Goal: Task Accomplishment & Management: Manage account settings

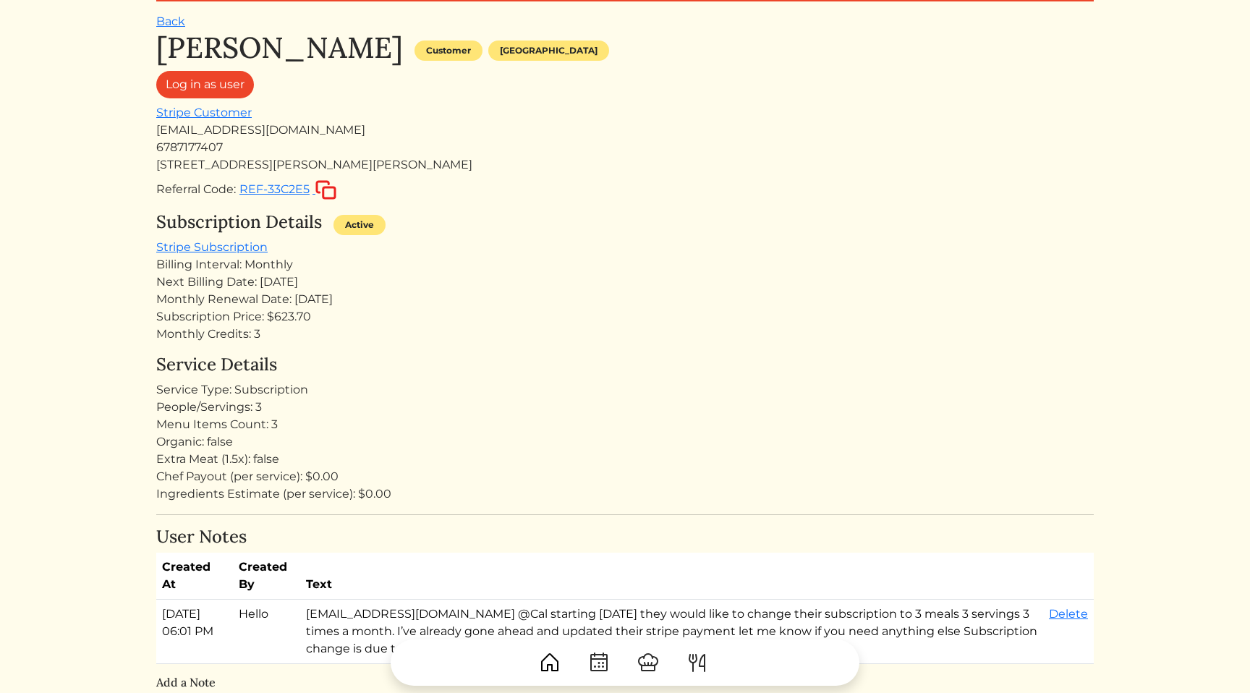
scroll to position [60, 0]
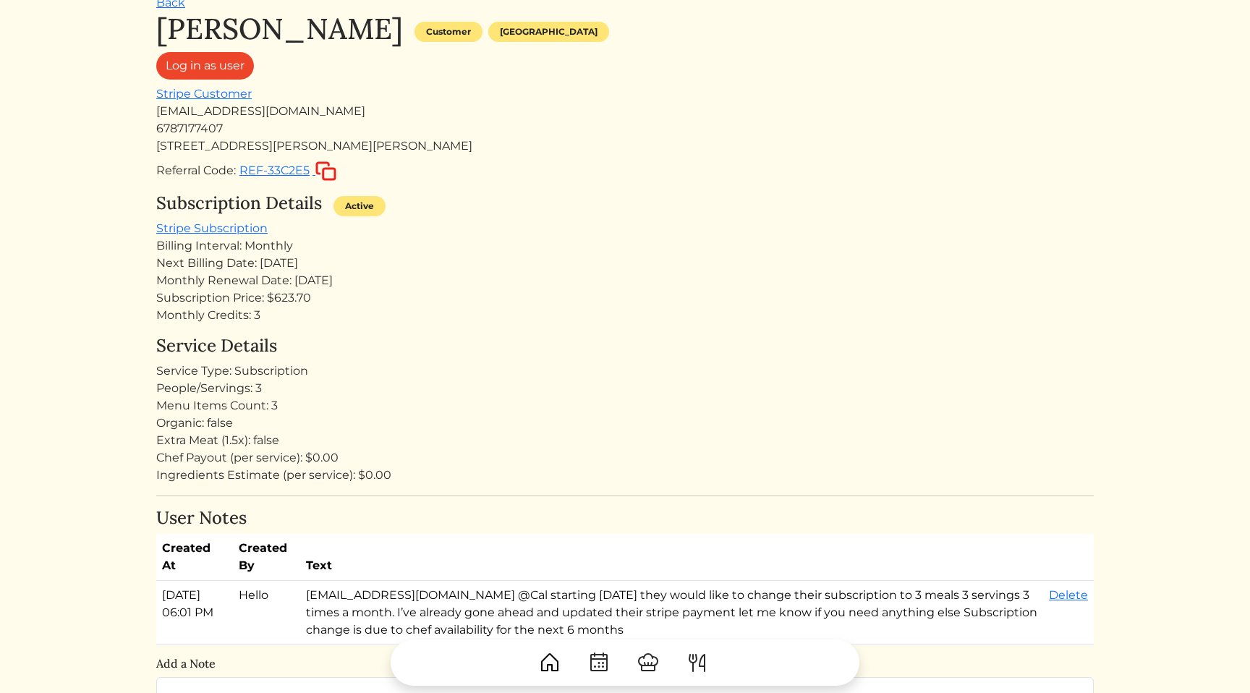
click at [308, 385] on div "People/Servings: 3" at bounding box center [624, 388] width 937 height 17
drag, startPoint x: 307, startPoint y: 412, endPoint x: 300, endPoint y: 322, distance: 90.7
click at [271, 342] on h4 "Service Details" at bounding box center [624, 346] width 937 height 21
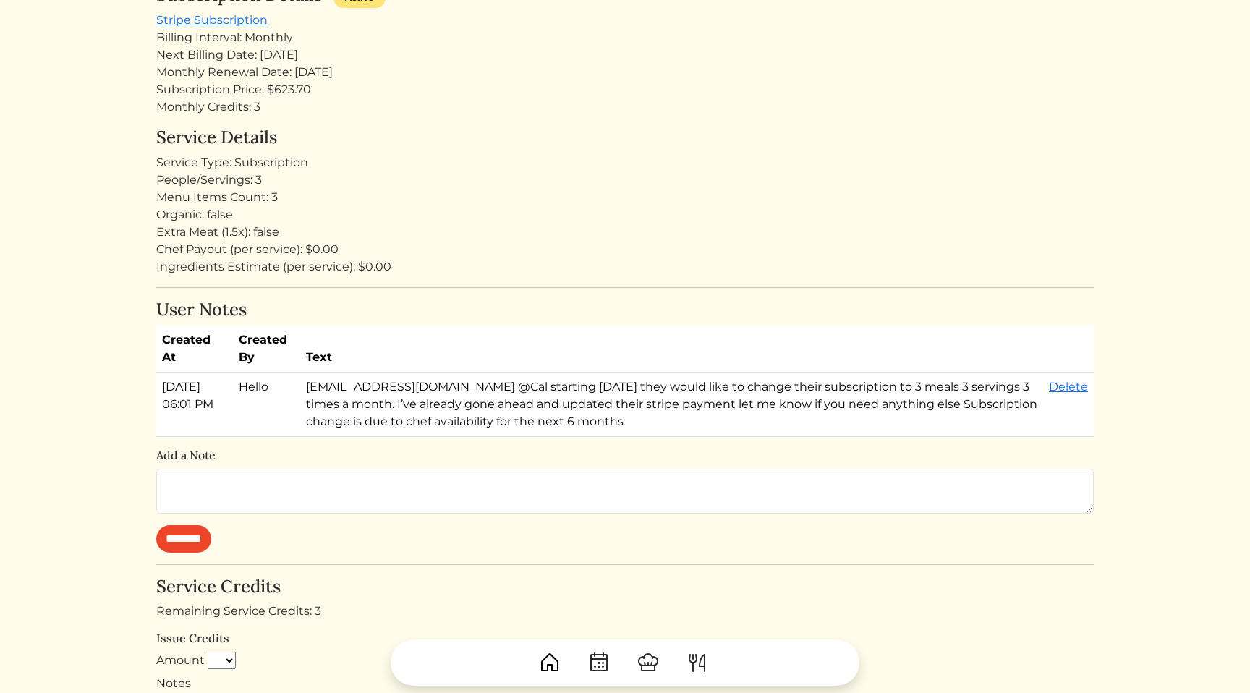
scroll to position [311, 0]
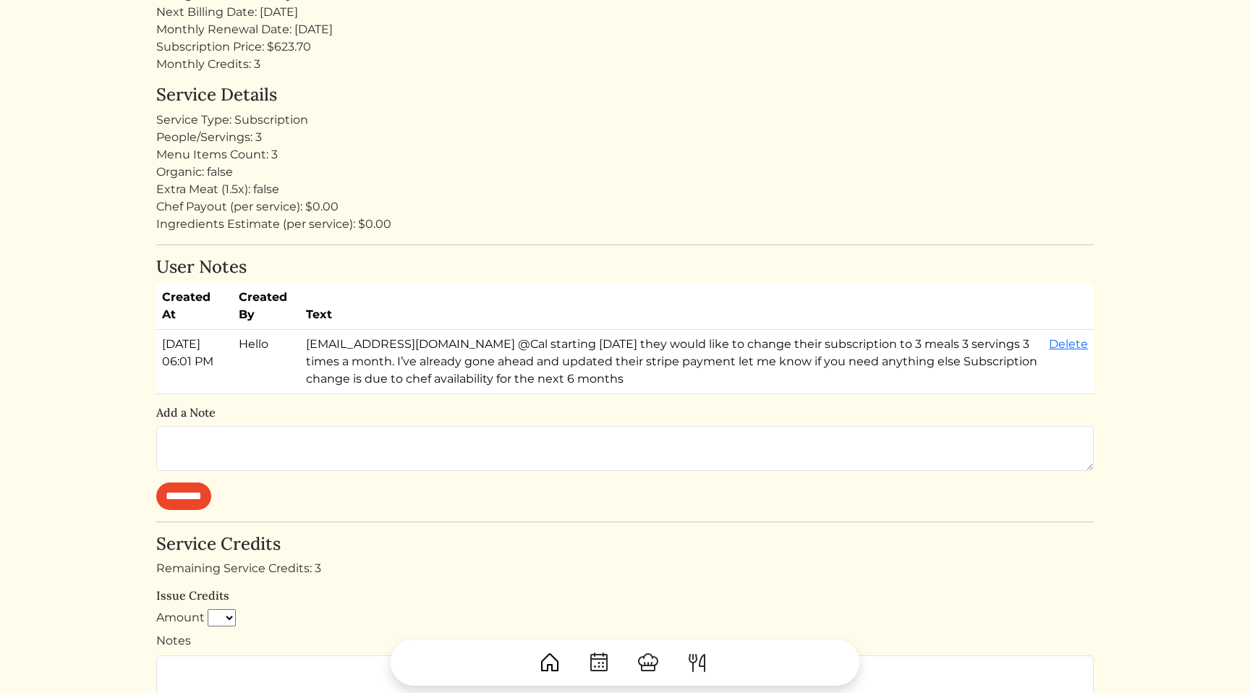
click at [68, 360] on html "Calvin Wang Calvin Wang Log out Dashboard Services Upcoming Completed Requested…" at bounding box center [625, 35] width 1250 height 693
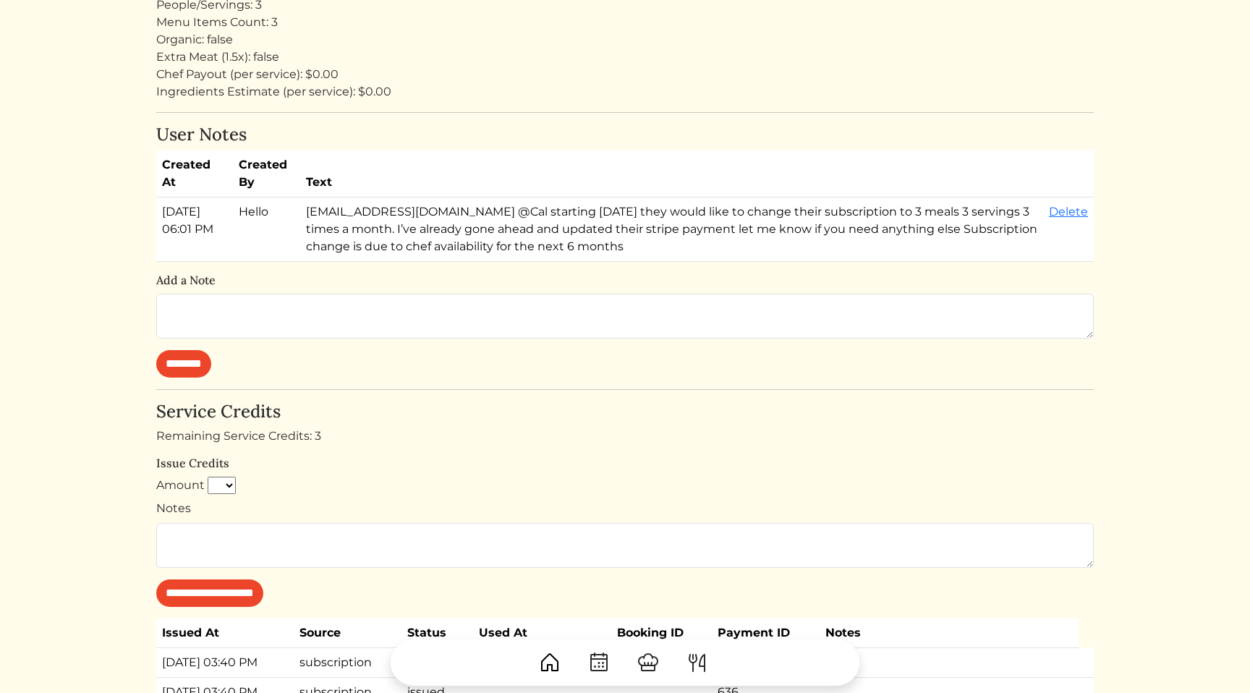
scroll to position [161, 0]
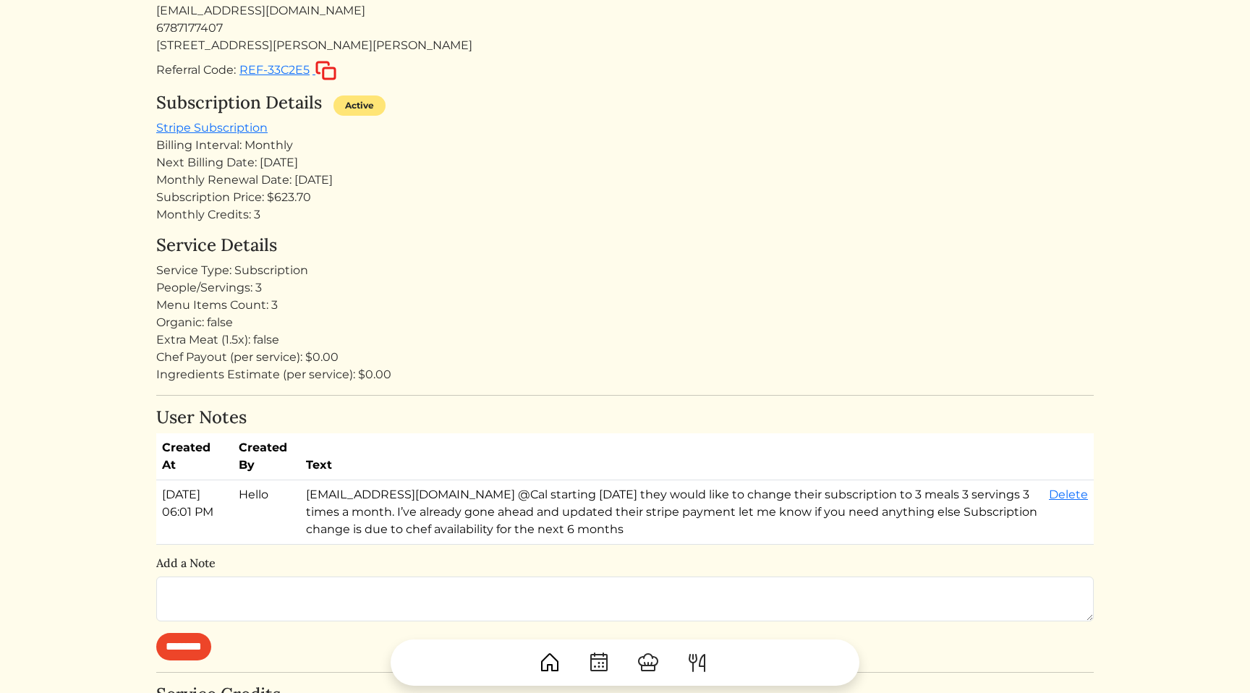
click at [500, 366] on div "Ingredients Estimate (per service): $0.00" at bounding box center [624, 374] width 937 height 17
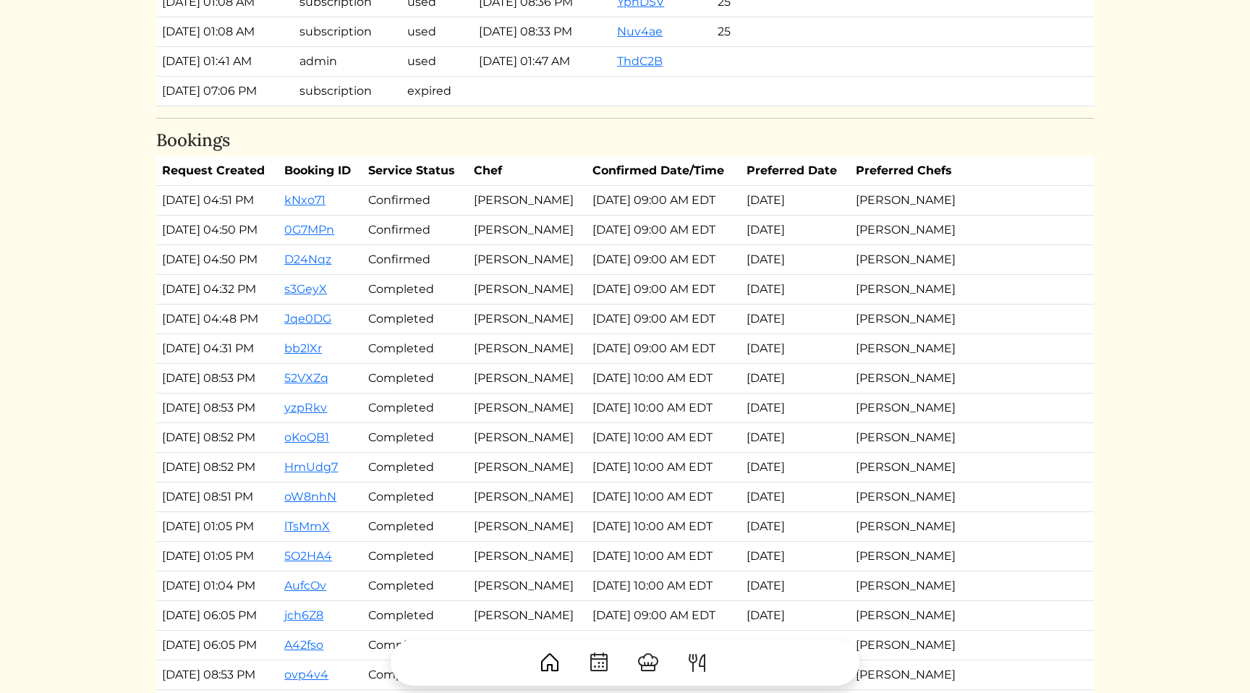
scroll to position [2160, 0]
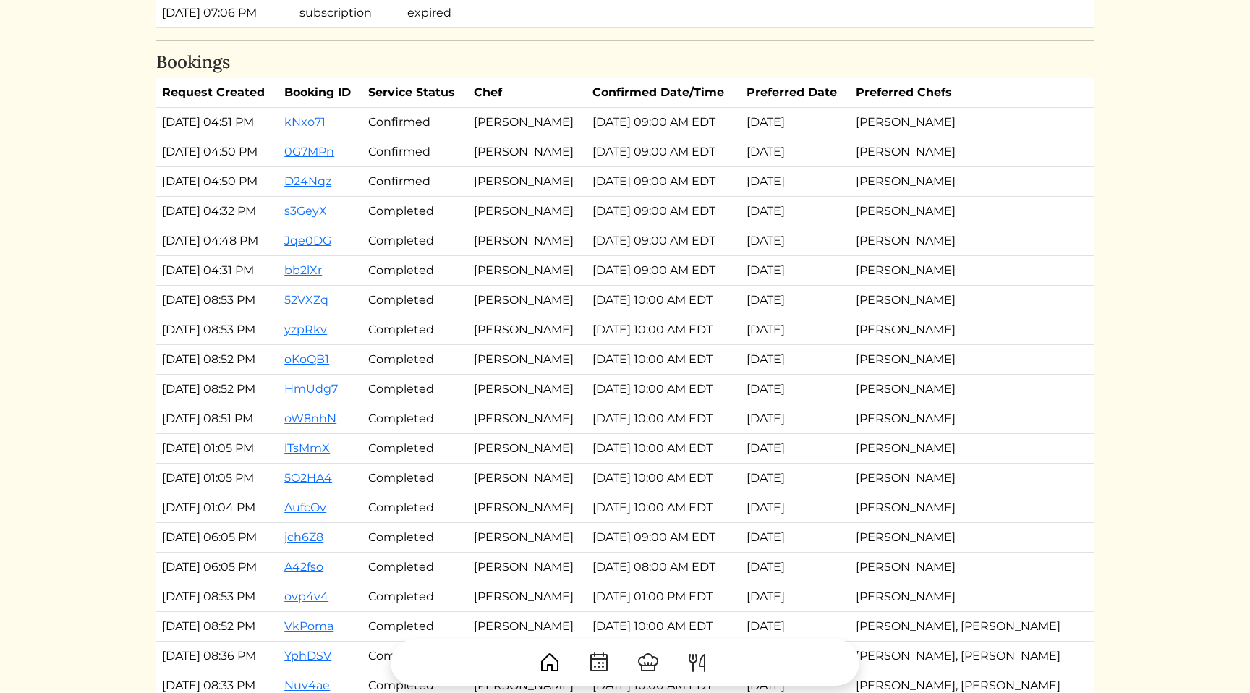
click at [431, 206] on td "Completed" at bounding box center [415, 212] width 106 height 30
click at [587, 198] on td "Brandon Greene" at bounding box center [527, 212] width 119 height 30
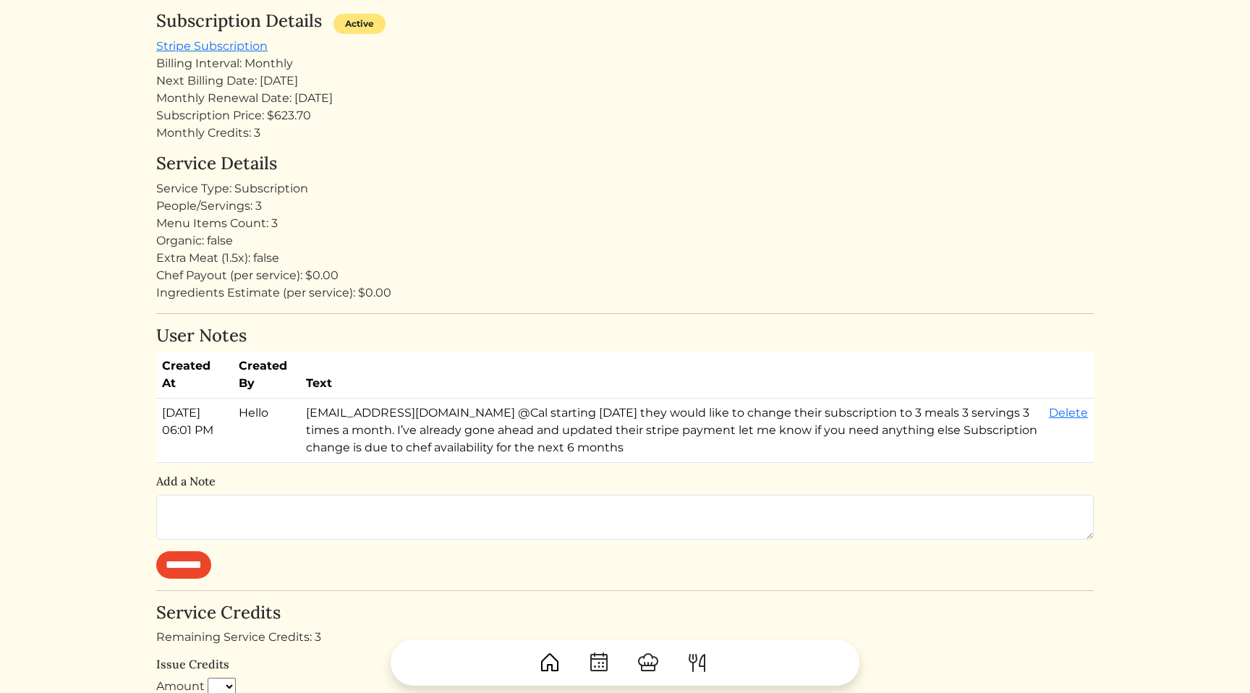
scroll to position [0, 0]
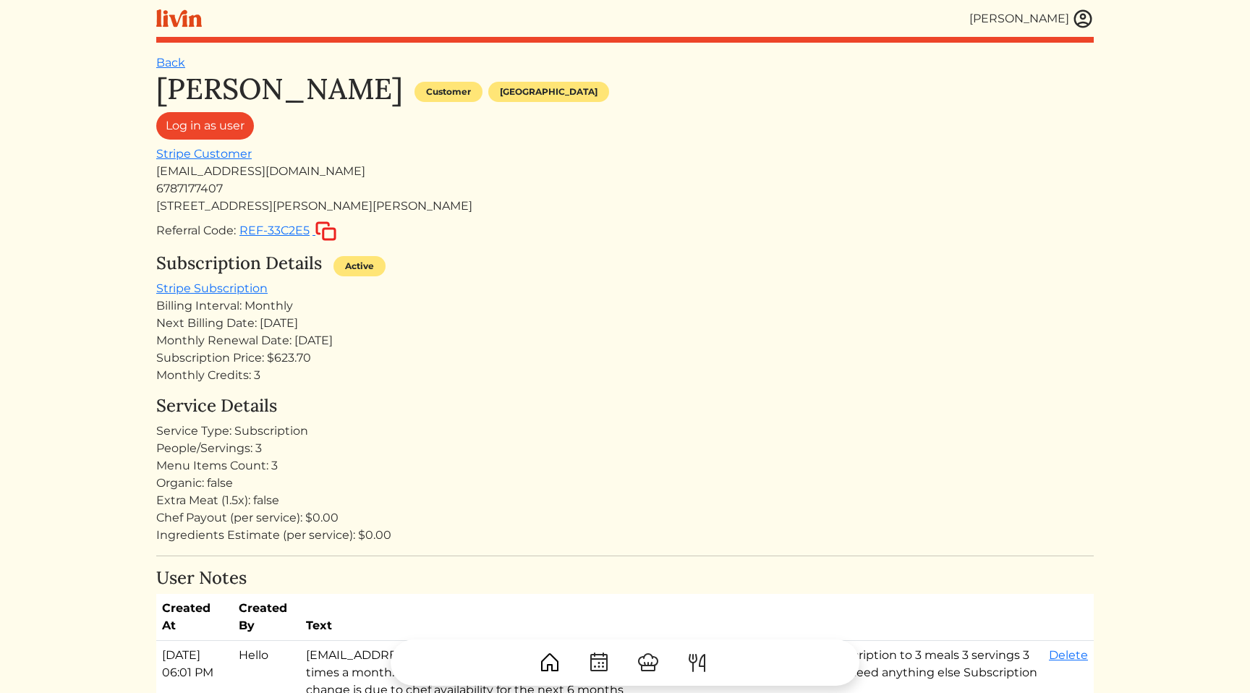
click at [278, 171] on div "thehousers2020@gmail.com" at bounding box center [624, 171] width 937 height 17
copy div "thehousers2020@gmail.com"
click at [516, 396] on h4 "Service Details" at bounding box center [624, 406] width 937 height 21
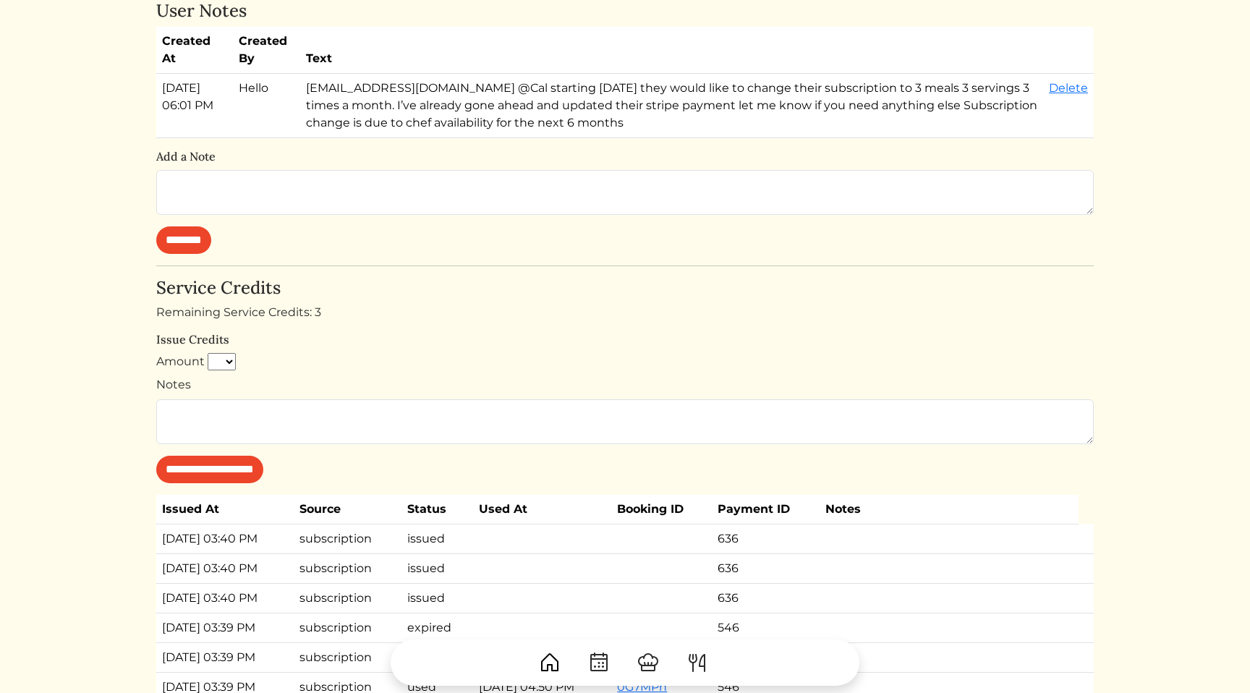
scroll to position [771, 0]
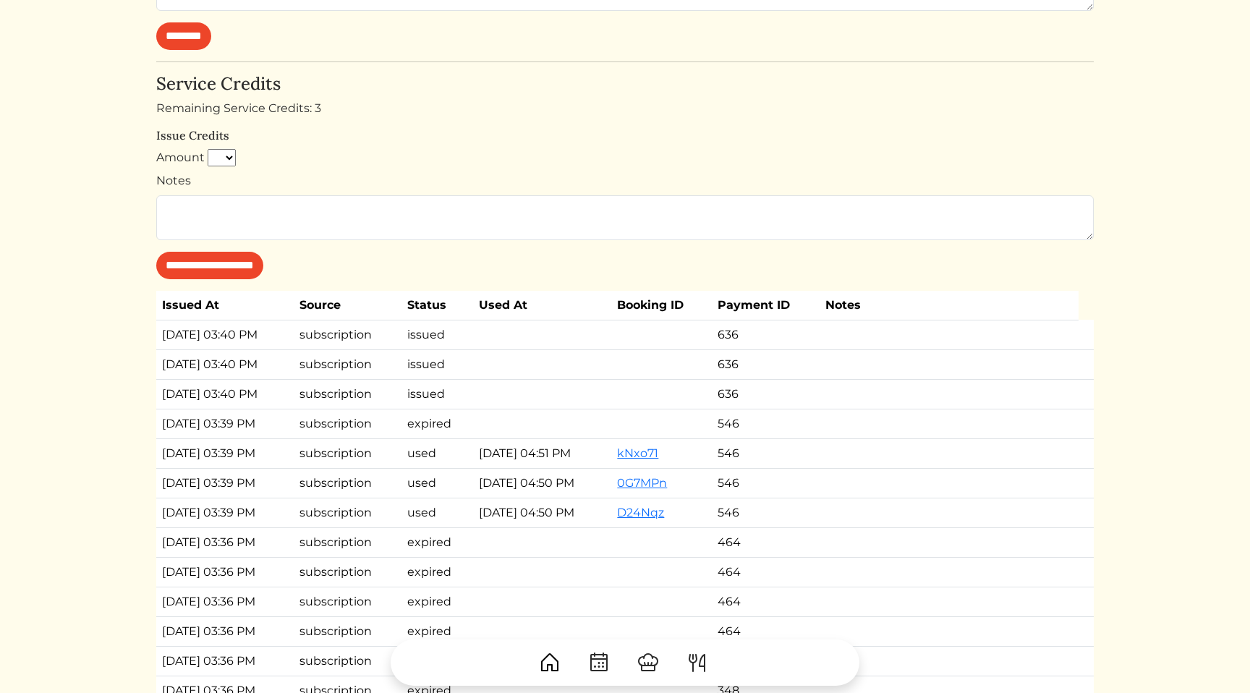
click at [397, 395] on td "subscription" at bounding box center [348, 394] width 108 height 30
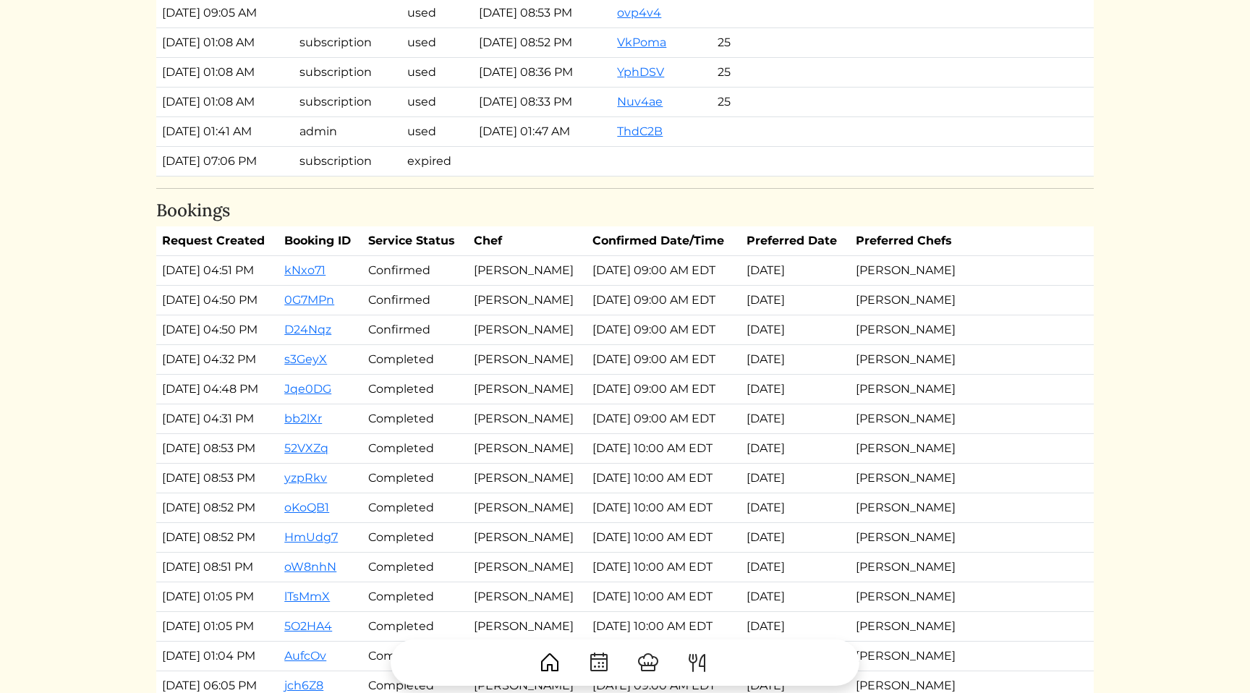
scroll to position [2041, 0]
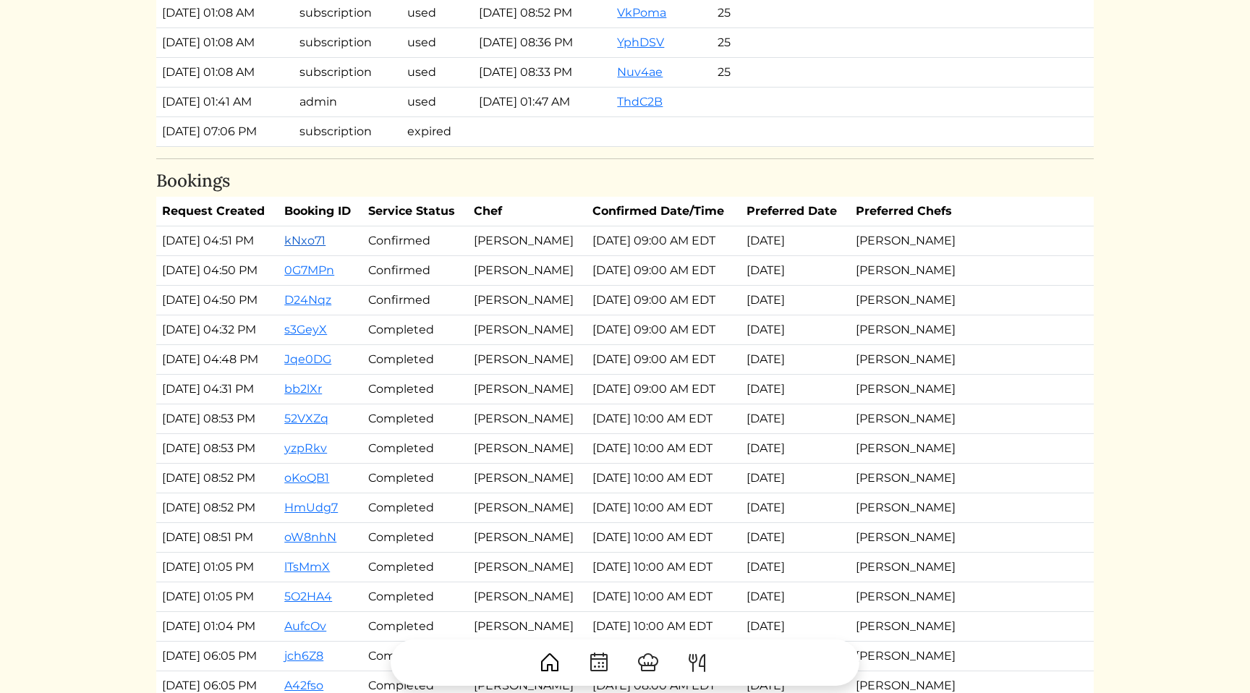
click at [324, 241] on link "kNxo71" at bounding box center [304, 241] width 41 height 14
click at [328, 273] on link "0G7MPn" at bounding box center [309, 270] width 50 height 14
click at [331, 300] on link "D24Nqz" at bounding box center [307, 300] width 47 height 14
click at [327, 326] on link "s3GeyX" at bounding box center [305, 330] width 43 height 14
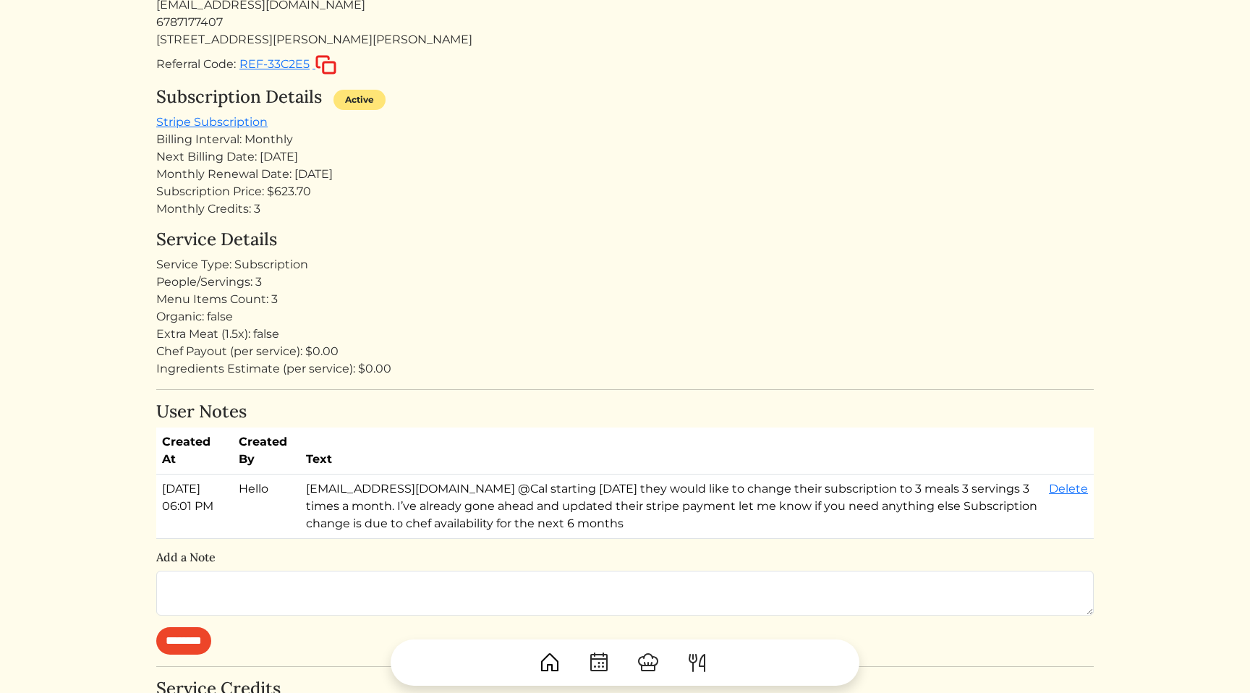
scroll to position [0, 0]
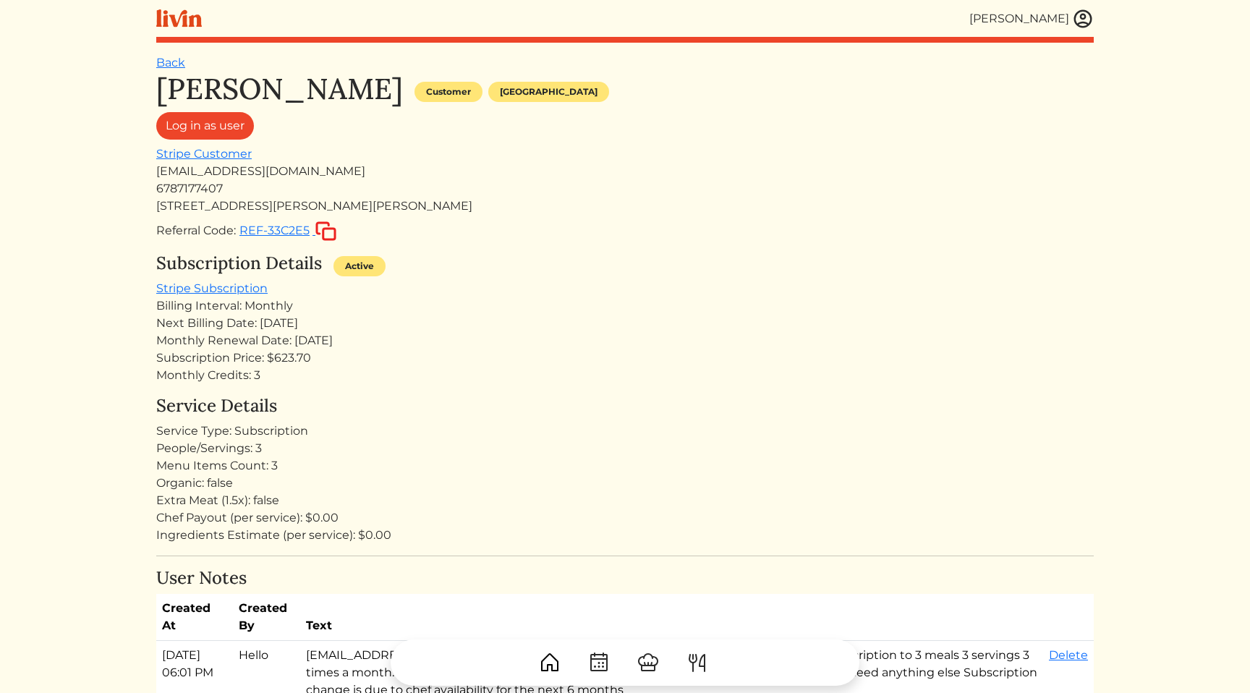
click at [1080, 269] on div "Subscription Details Active" at bounding box center [624, 266] width 937 height 27
click at [1088, 17] on img at bounding box center [1083, 19] width 22 height 22
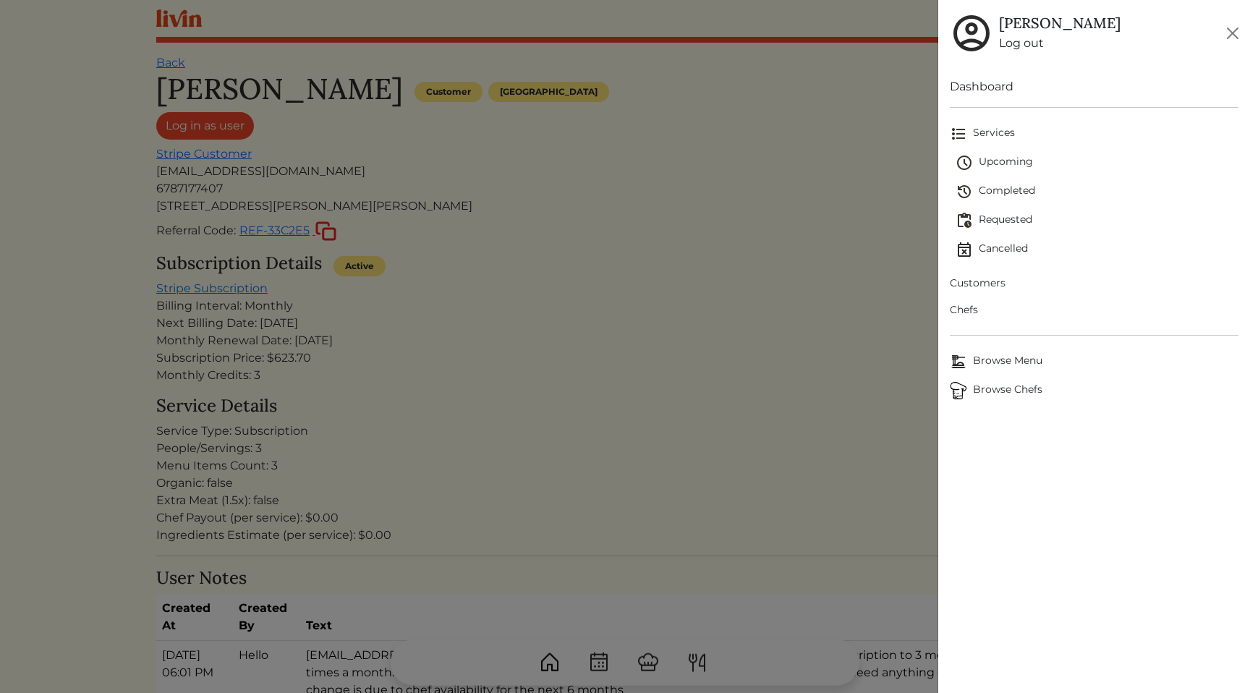
click at [994, 286] on span "Customers" at bounding box center [1094, 283] width 289 height 15
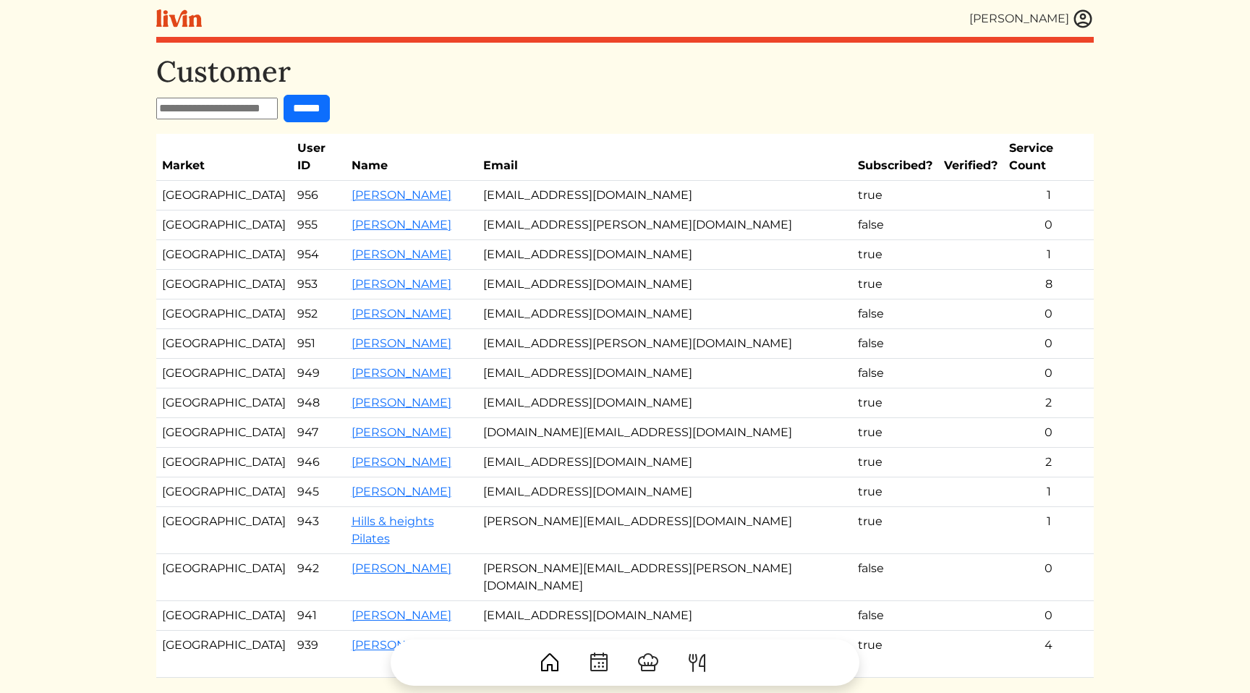
click at [270, 118] on input "text" at bounding box center [216, 109] width 121 height 22
type input "*****"
click at [283, 95] on input "******" at bounding box center [306, 108] width 46 height 27
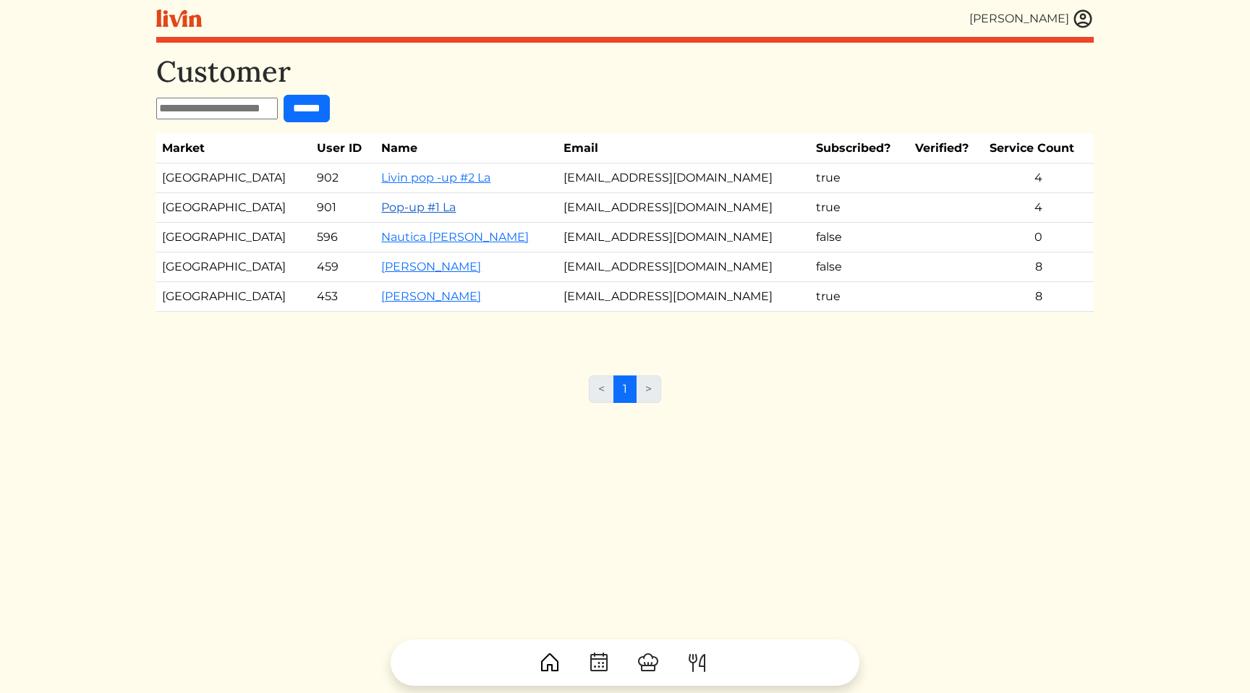
click at [399, 211] on link "Pop-up #1 La" at bounding box center [418, 207] width 74 height 14
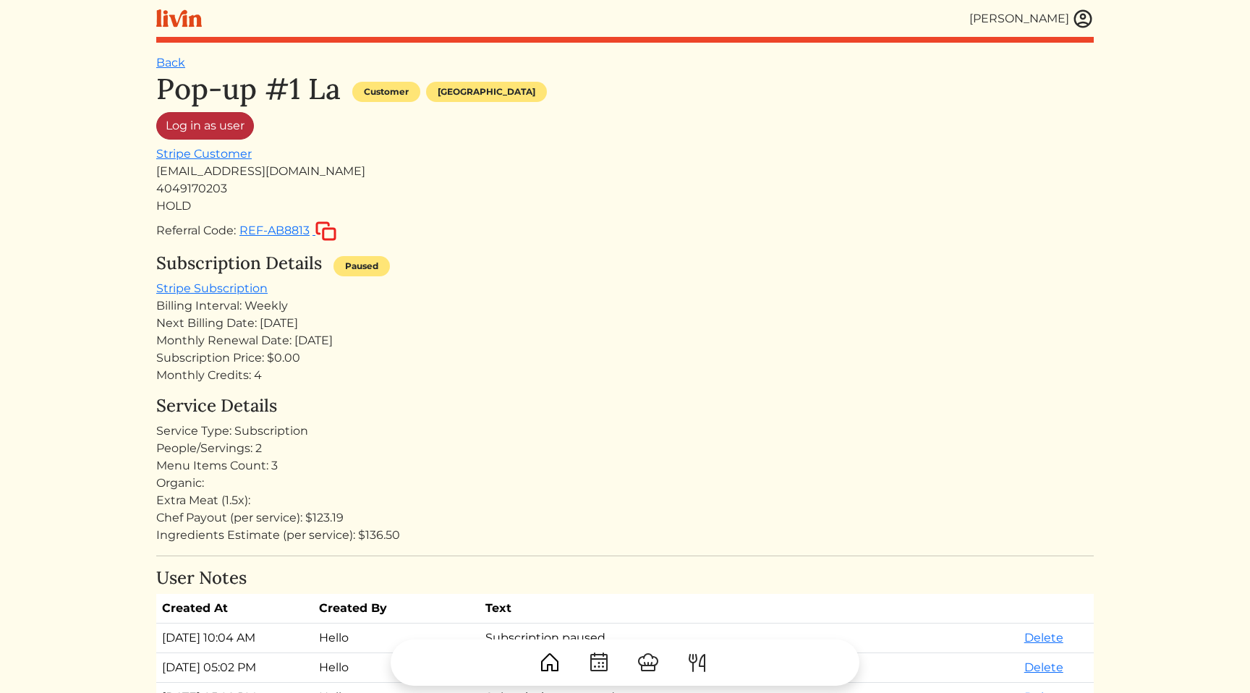
click at [214, 126] on link "Log in as user" at bounding box center [205, 125] width 98 height 27
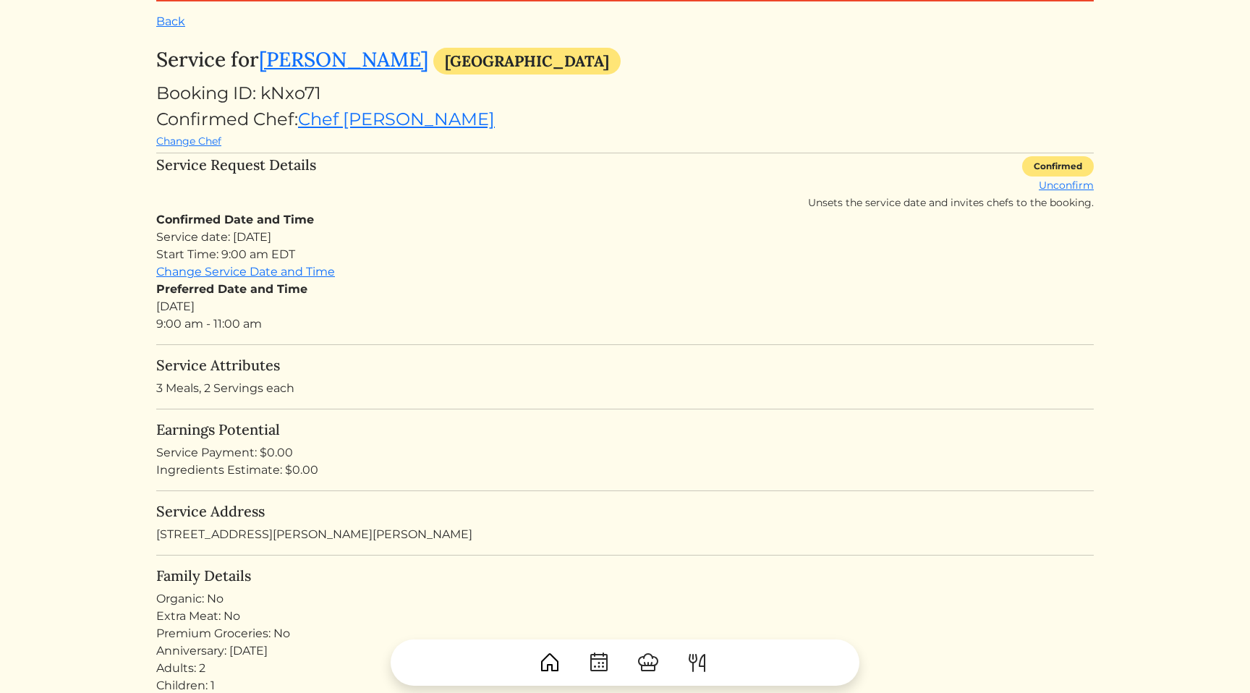
scroll to position [51, 0]
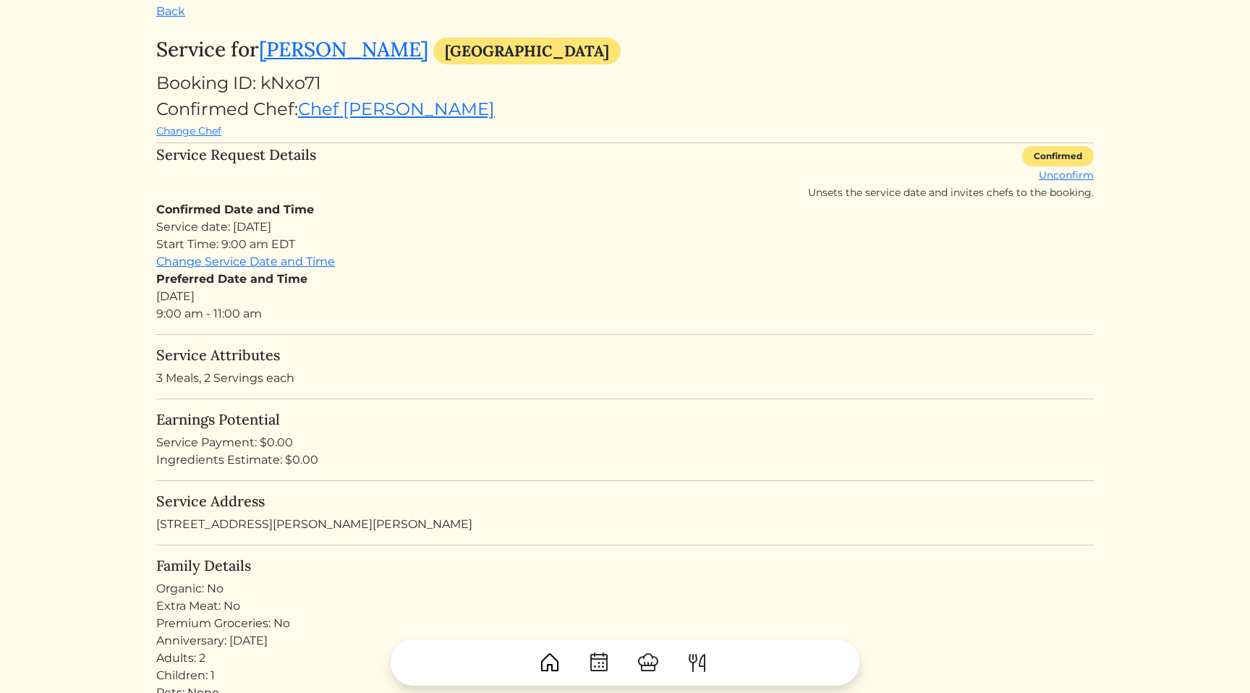
click at [462, 416] on h5 "Earnings Potential" at bounding box center [624, 419] width 937 height 17
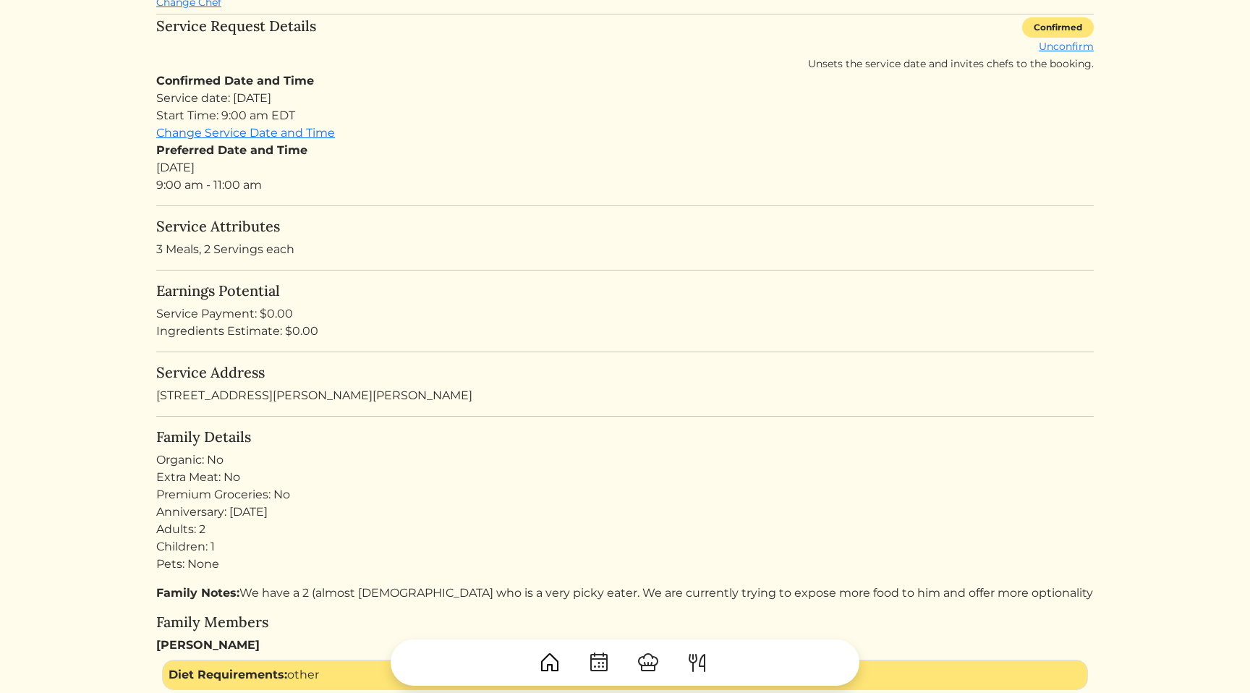
scroll to position [186, 0]
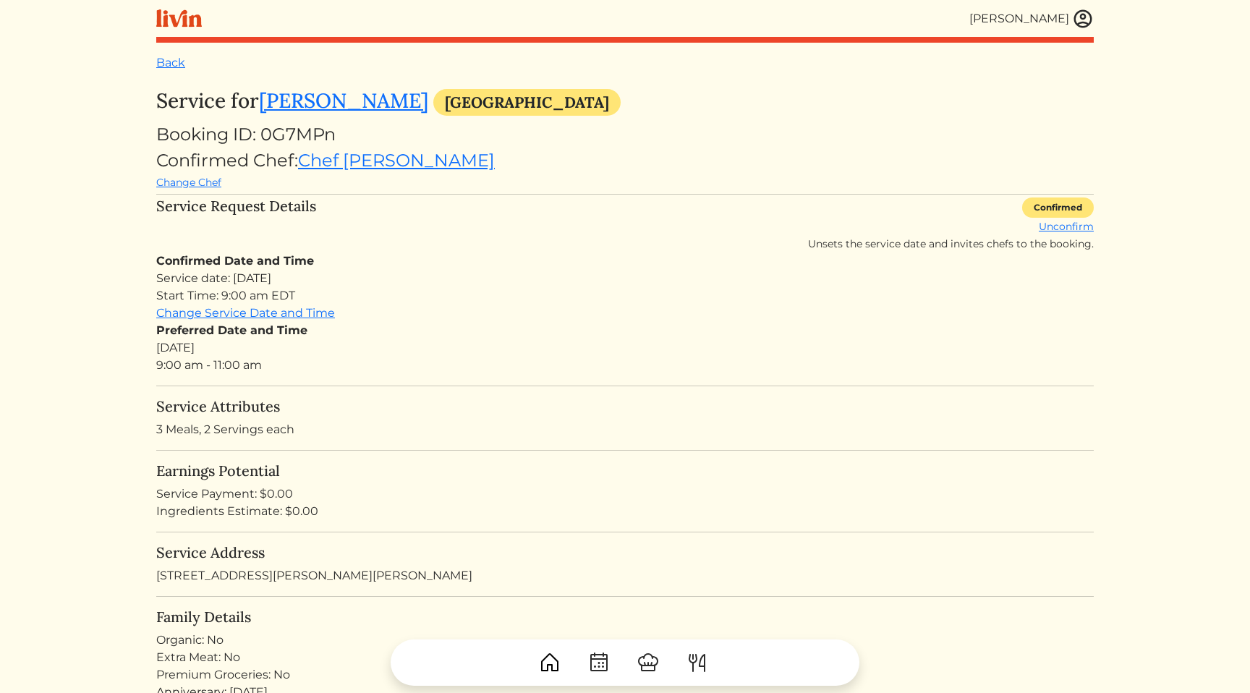
click at [833, 395] on turbo-frame "Service for [PERSON_NAME] [GEOGRAPHIC_DATA] Booking ID: 0G7MPn Confirmed Chef: …" at bounding box center [624, 702] width 937 height 1226
click at [755, 287] on div "Service date: [DATE] Start Time: 9:00 am EDT" at bounding box center [624, 287] width 937 height 35
click at [712, 287] on div "Service date: Sat, Sep 13, 2025 Start Time: 9:00 am EDT" at bounding box center [624, 287] width 937 height 35
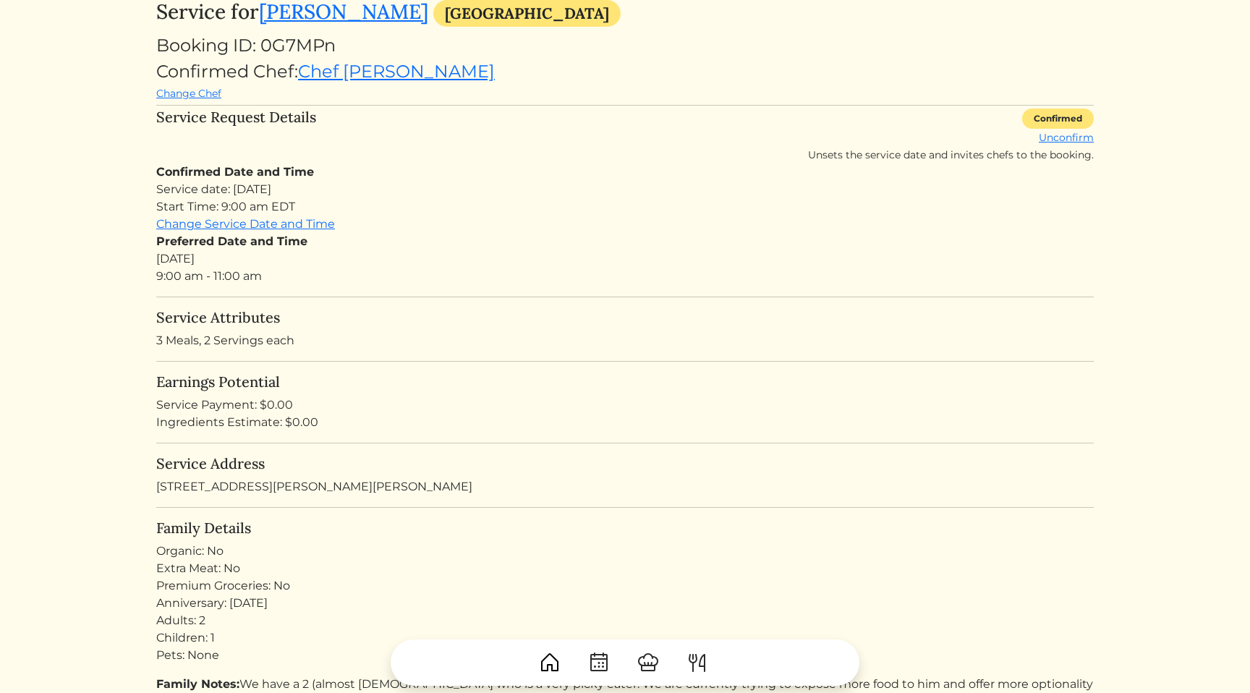
scroll to position [111, 0]
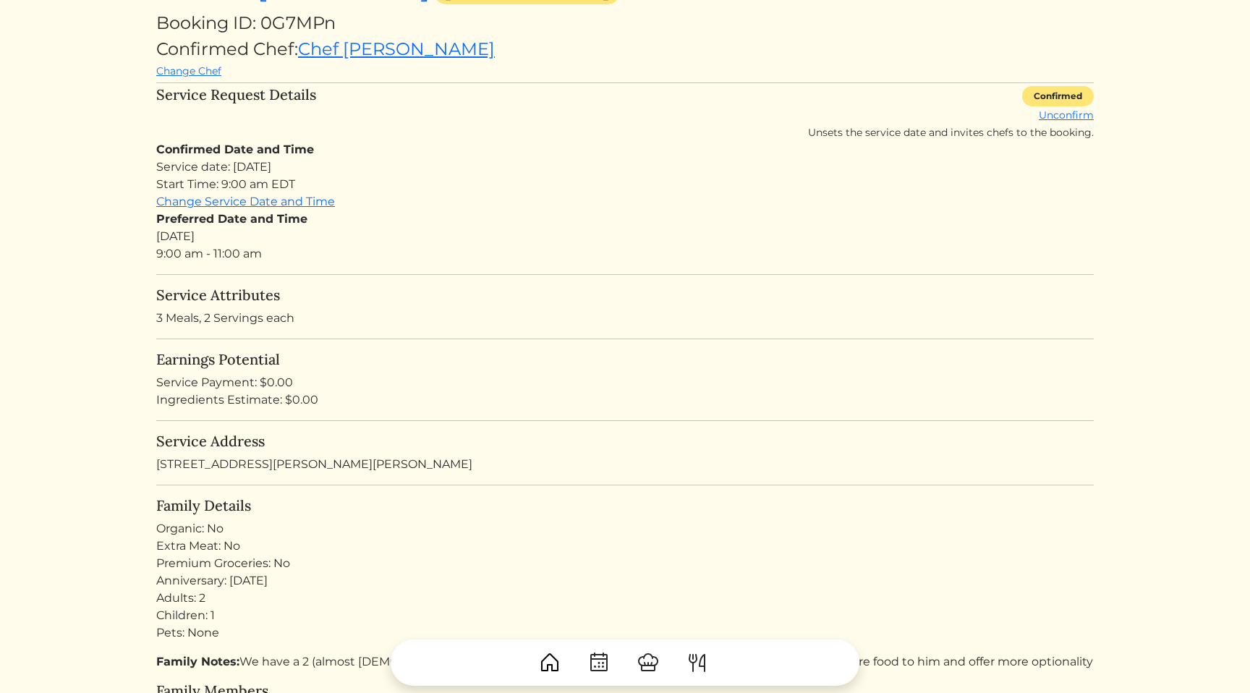
click at [613, 335] on turbo-frame "Service for Justin Houser Atlanta Booking ID: 0G7MPn Confirmed Chef: Chef Brand…" at bounding box center [624, 591] width 937 height 1226
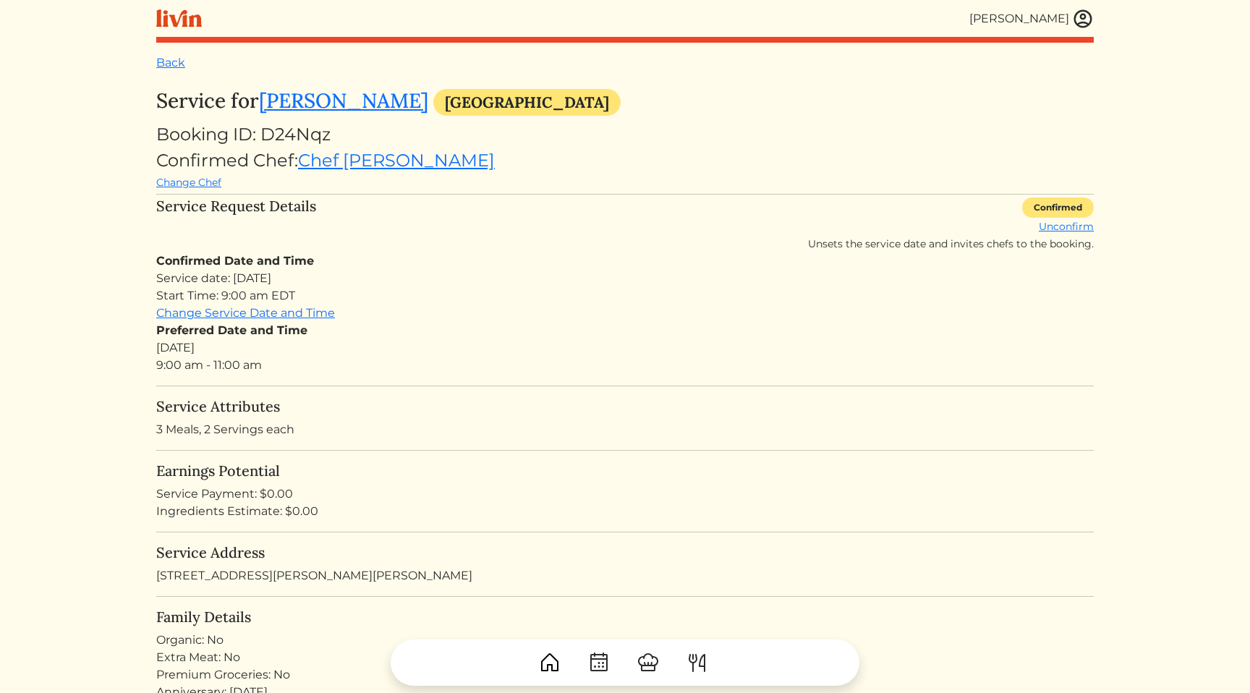
click at [613, 335] on div "Preferred Date and Time Sat, Sep 6, 2025 9:00 am - 11:00 am" at bounding box center [624, 348] width 937 height 52
